Goal: Task Accomplishment & Management: Use online tool/utility

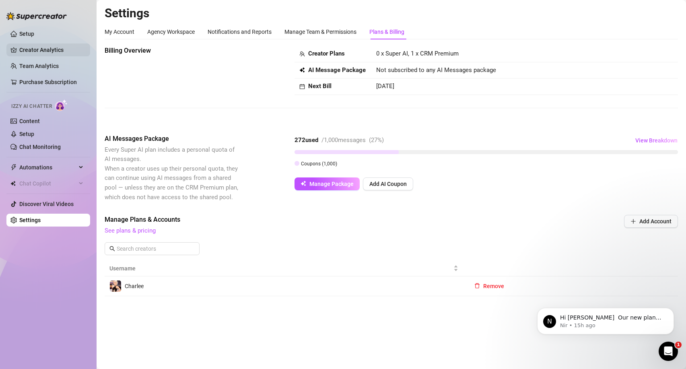
click at [53, 49] on link "Creator Analytics" at bounding box center [51, 49] width 64 height 13
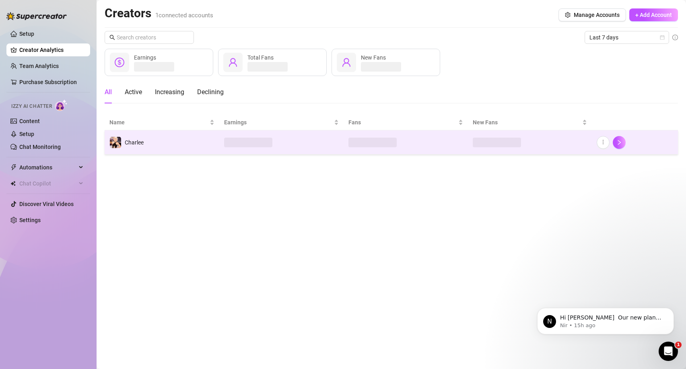
click at [148, 145] on td "Charlee" at bounding box center [162, 142] width 115 height 24
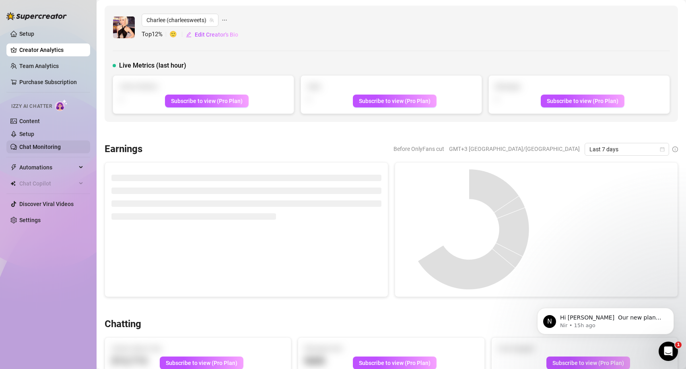
click at [50, 148] on link "Chat Monitoring" at bounding box center [39, 147] width 41 height 6
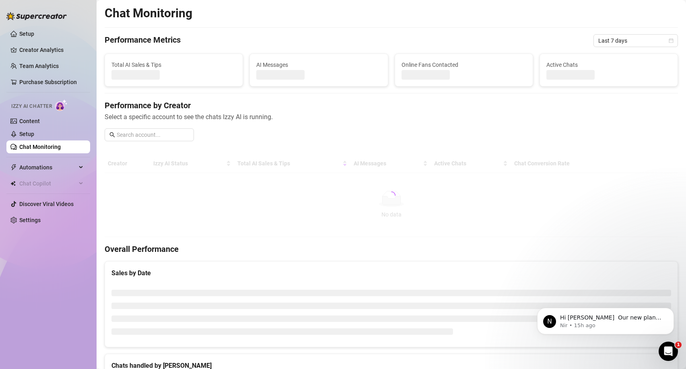
click at [50, 148] on link "Chat Monitoring" at bounding box center [39, 147] width 41 height 6
